Goal: Download file/media

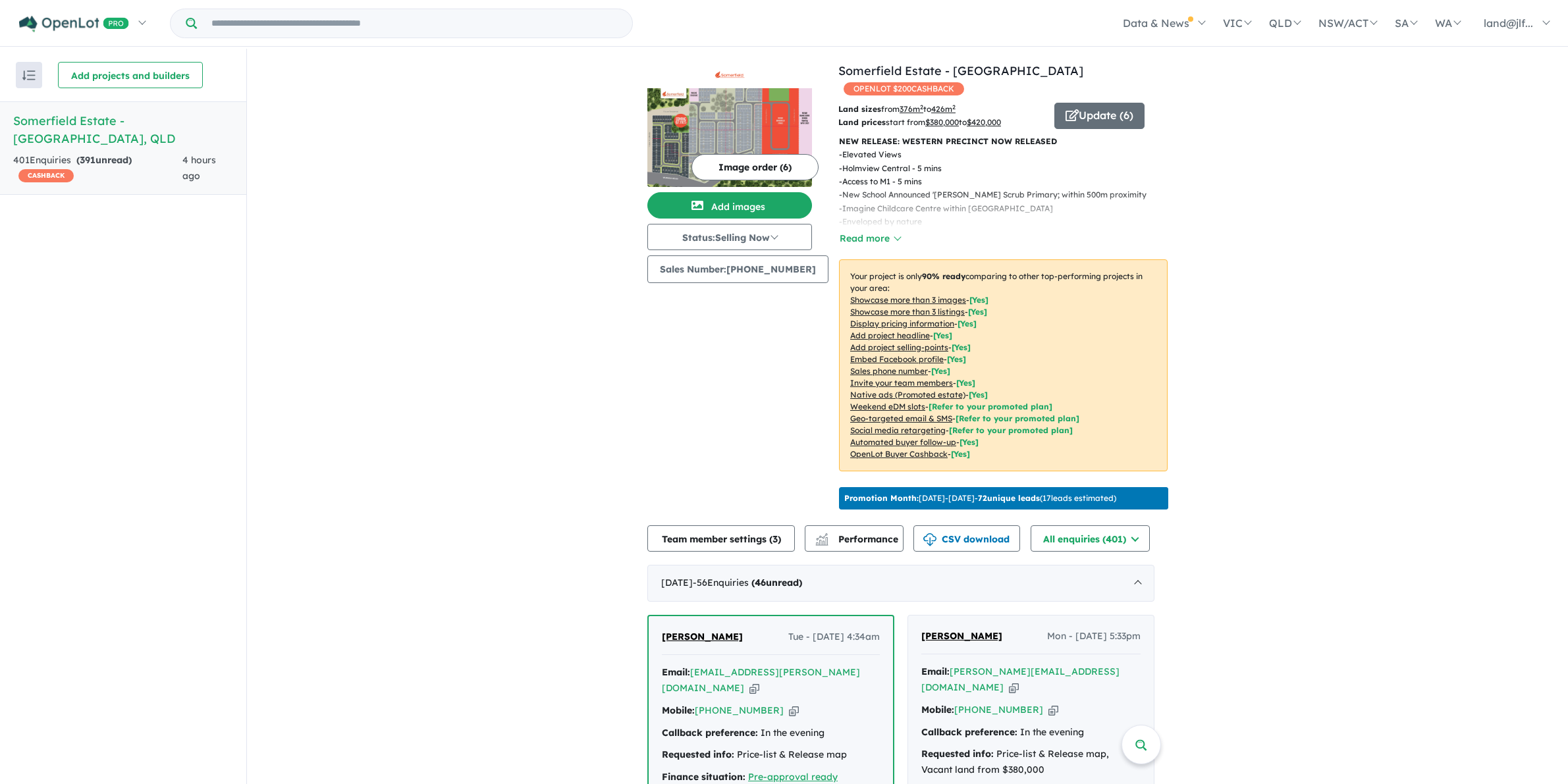
scroll to position [1, 0]
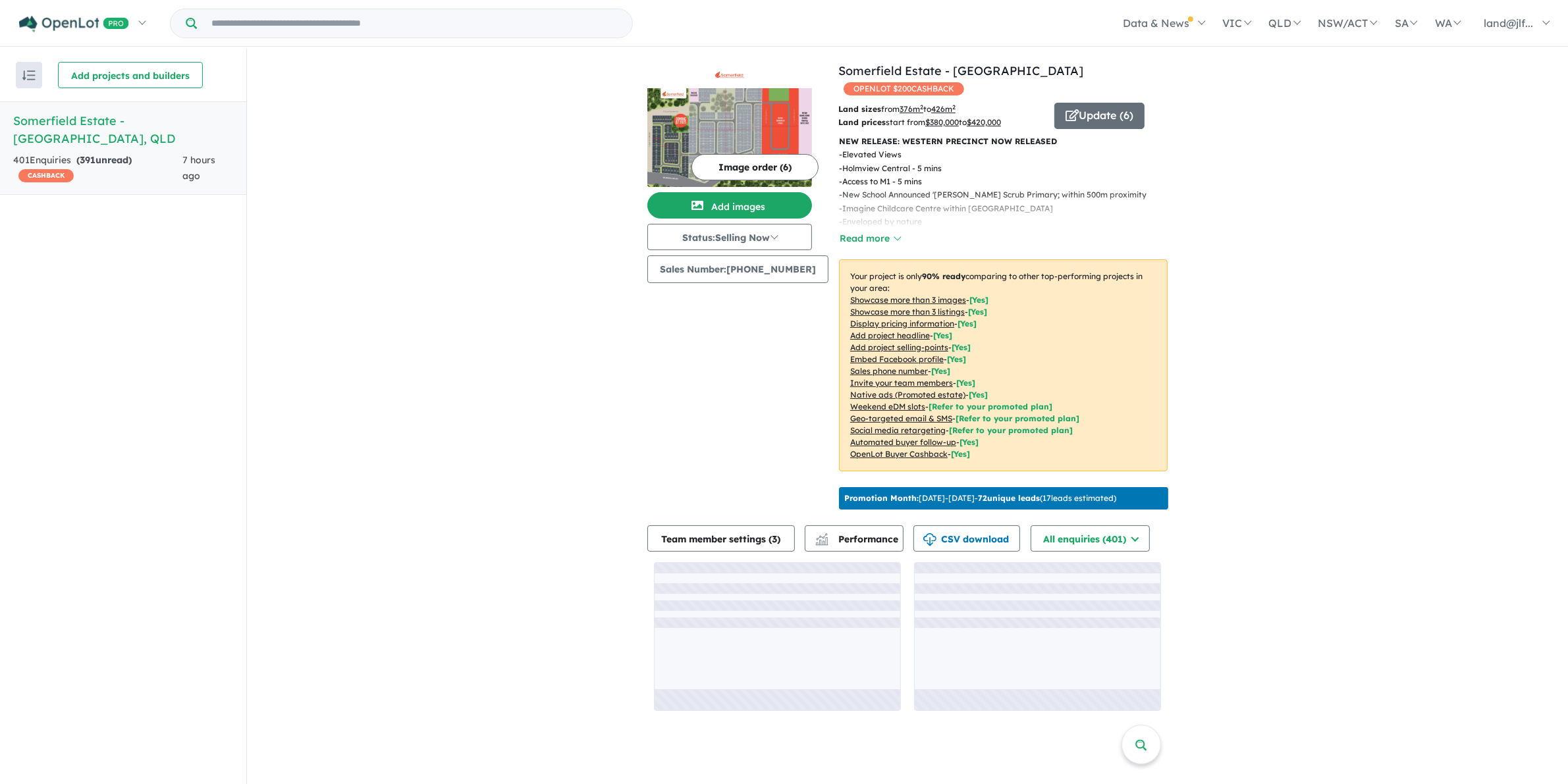
scroll to position [1, 0]
click at [1350, 488] on div "View all projects in your account [GEOGRAPHIC_DATA] - [GEOGRAPHIC_DATA] OPENLOT…" at bounding box center [907, 385] width 1321 height 676
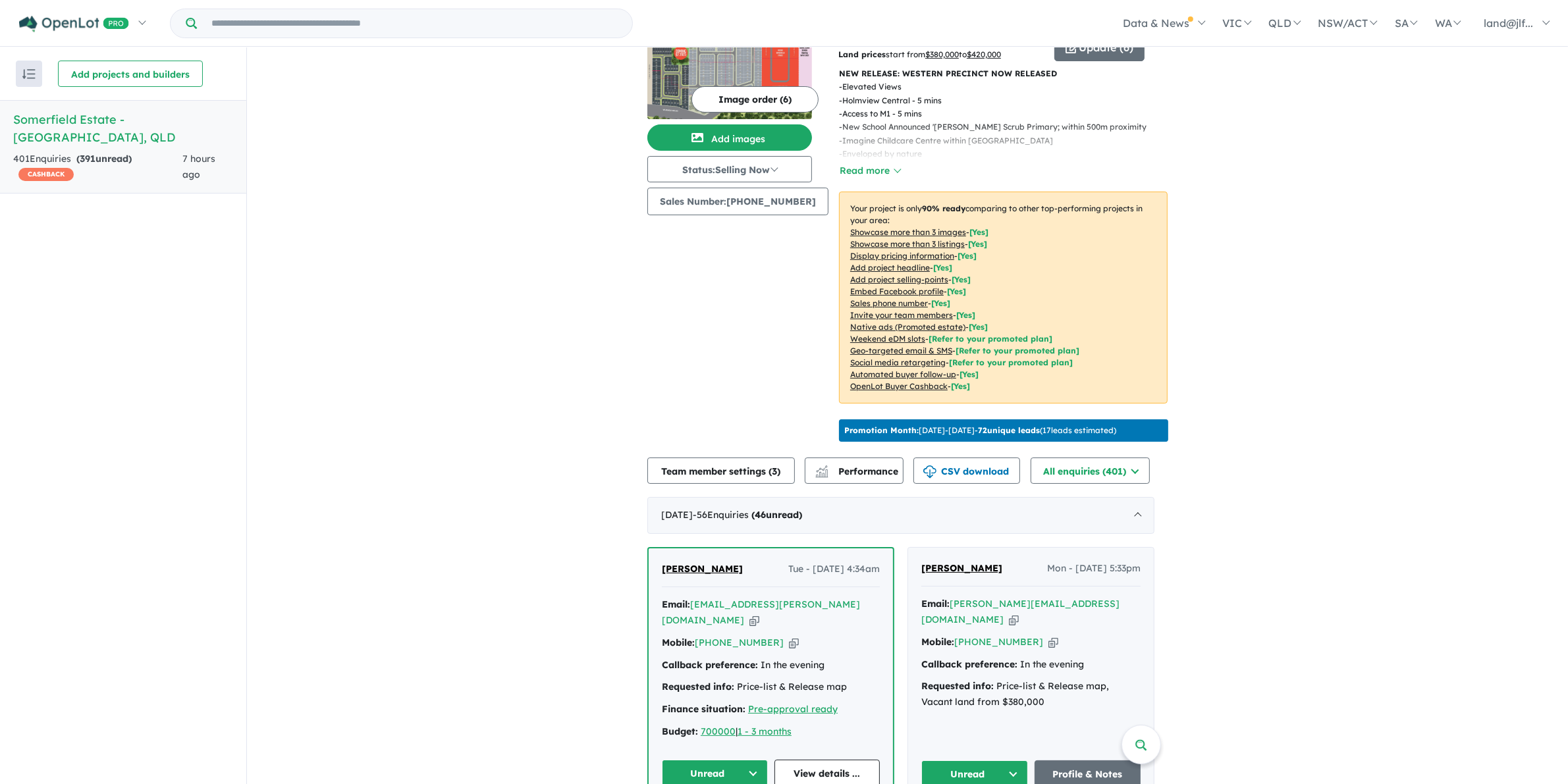
scroll to position [247, 0]
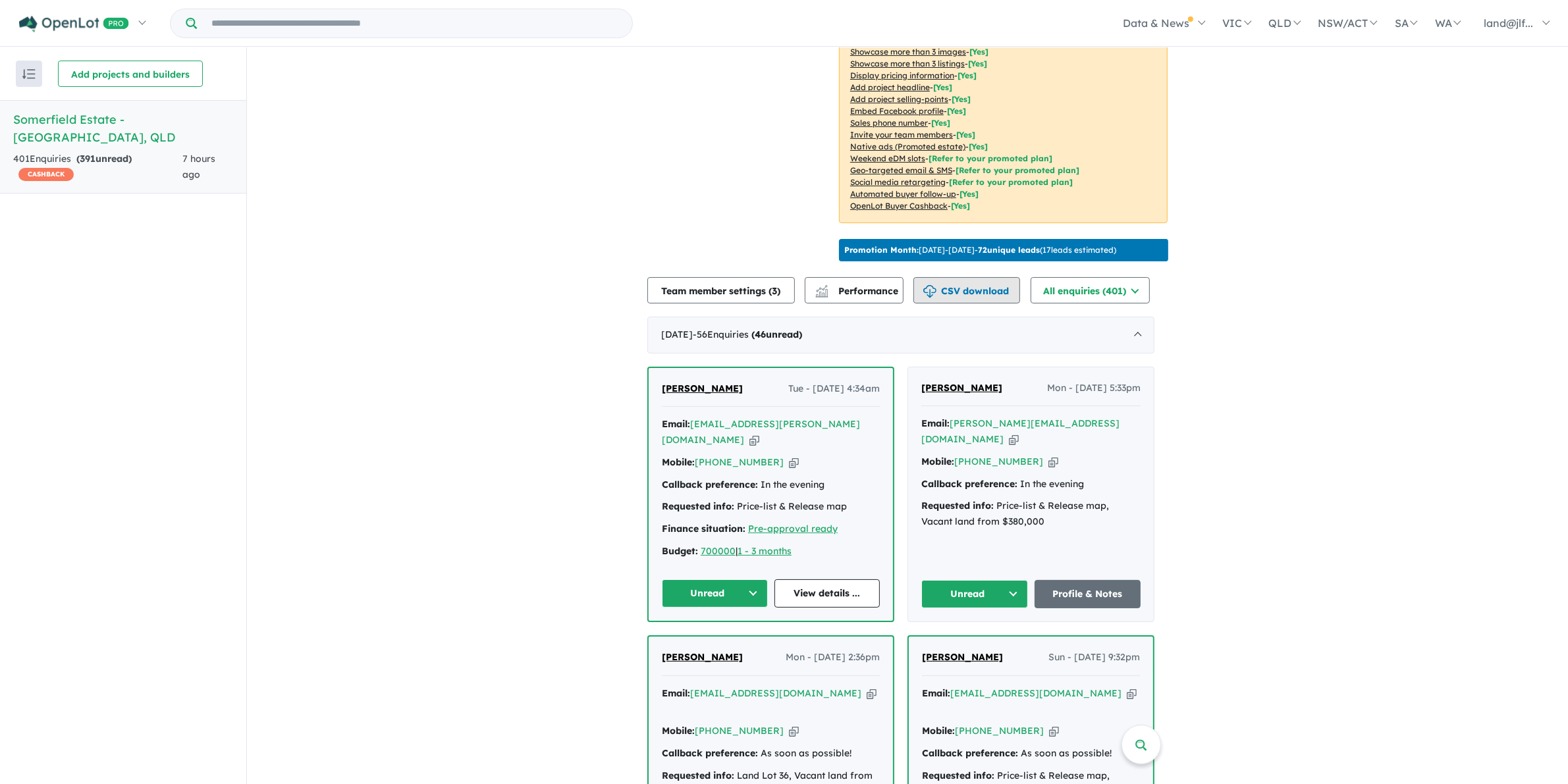
click at [998, 280] on button "CSV download" at bounding box center [966, 290] width 106 height 26
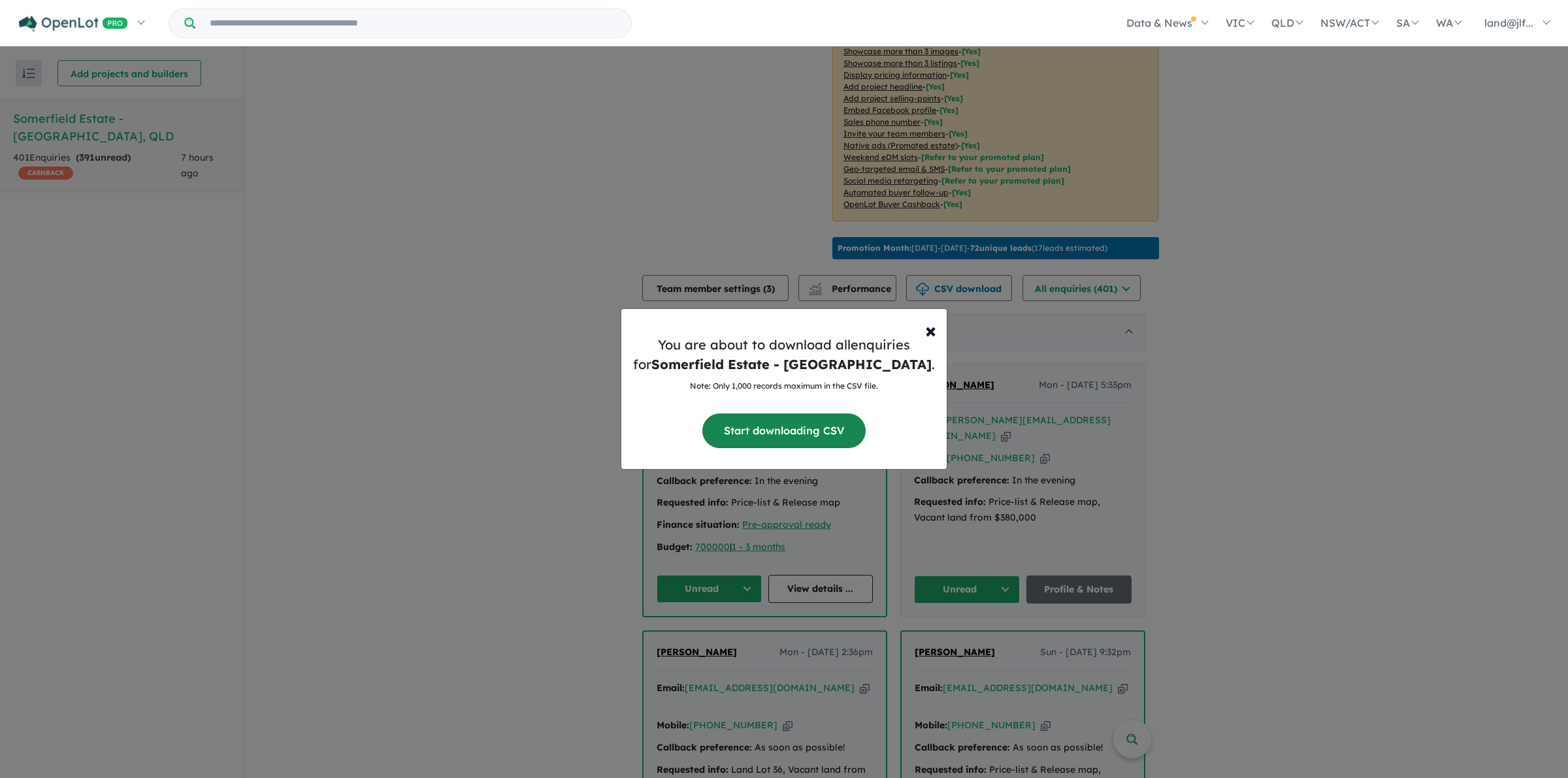
click at [827, 428] on button "Start downloading CSV" at bounding box center [784, 430] width 163 height 35
click at [929, 331] on span "×" at bounding box center [931, 329] width 11 height 26
